Goal: Book appointment/travel/reservation

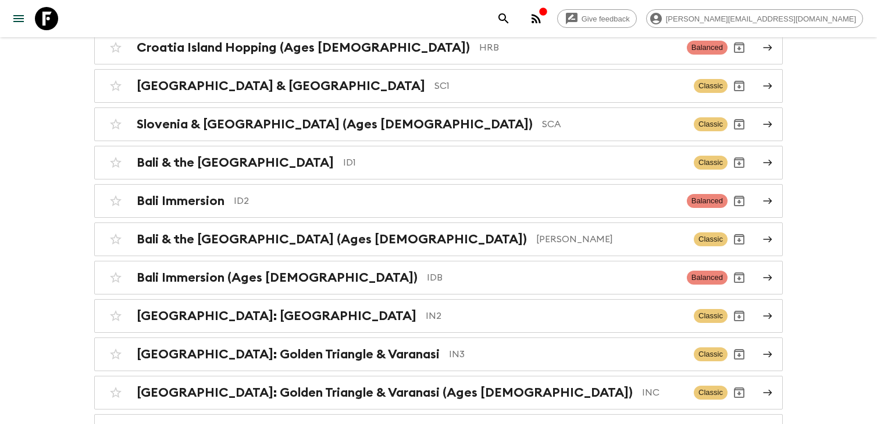
scroll to position [2089, 0]
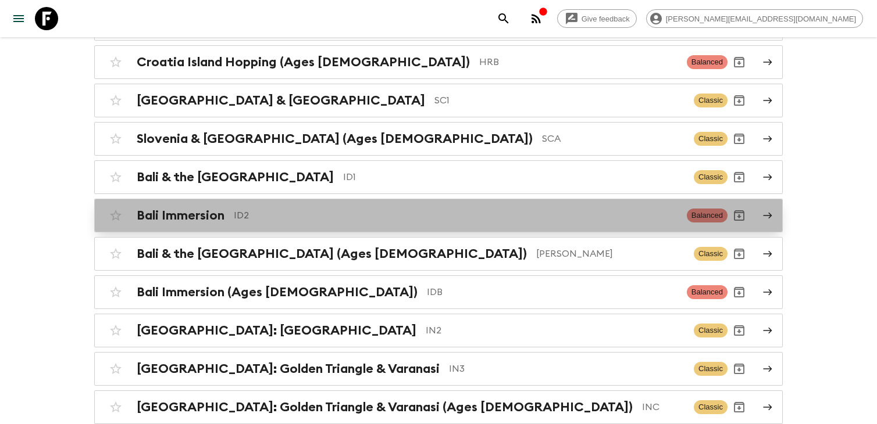
click at [276, 212] on p "ID2" at bounding box center [456, 216] width 444 height 14
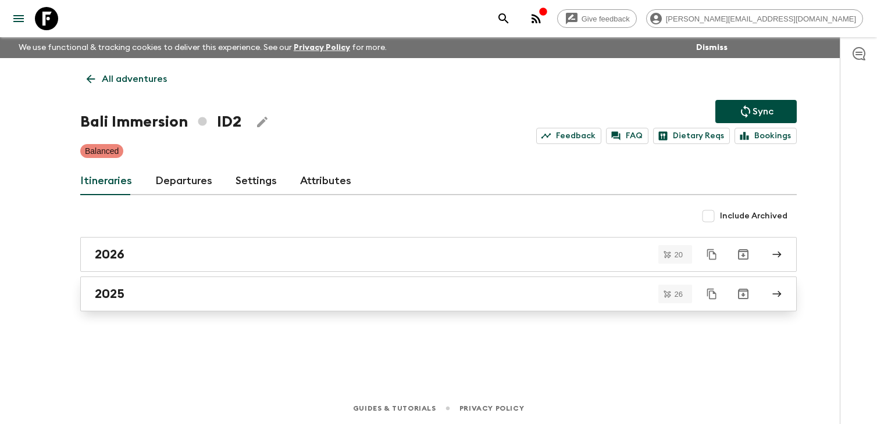
click at [215, 293] on div "2025" at bounding box center [427, 294] width 665 height 15
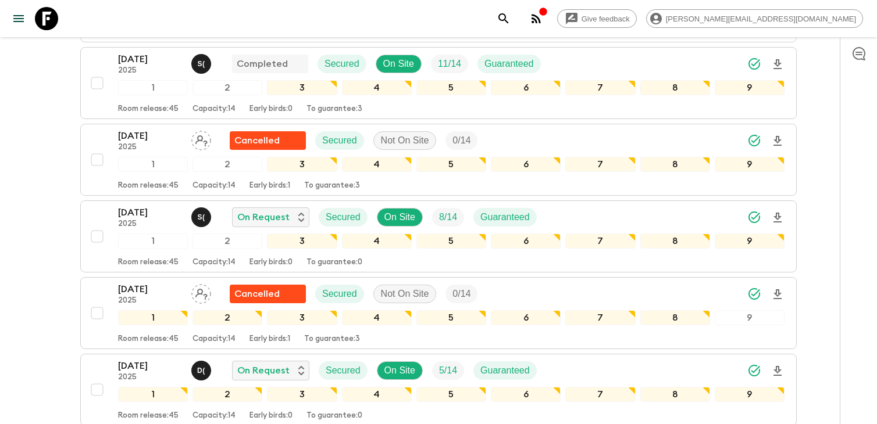
scroll to position [291, 0]
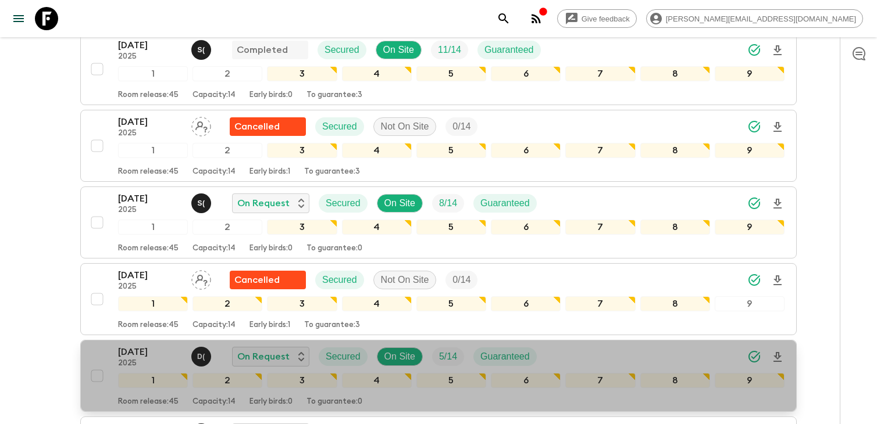
click at [151, 353] on p "[DATE]" at bounding box center [150, 352] width 64 height 14
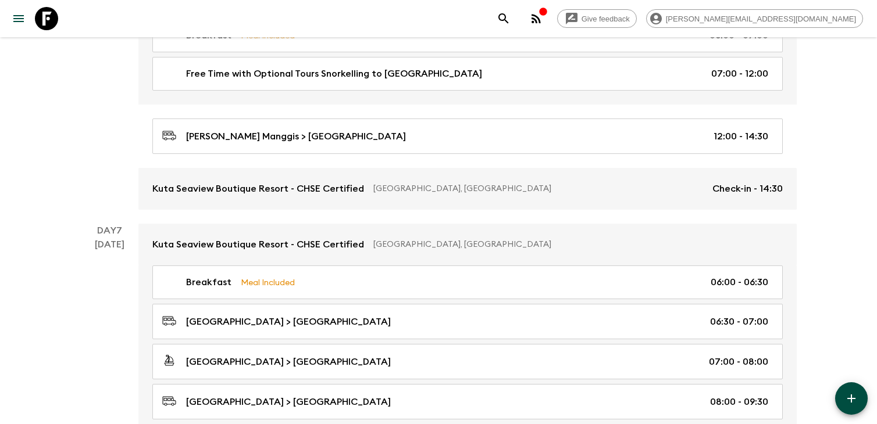
scroll to position [2030, 0]
